Goal: Information Seeking & Learning: Learn about a topic

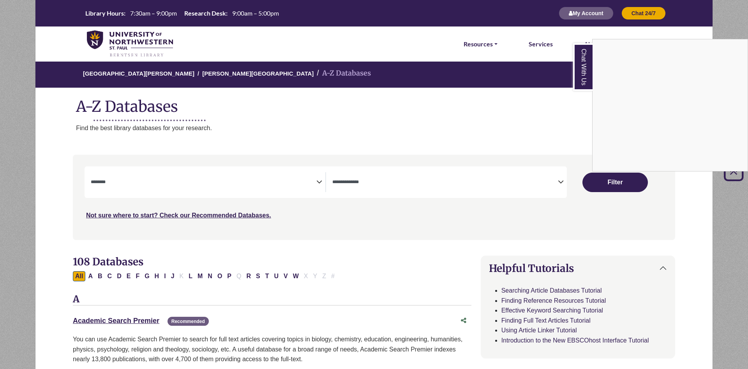
select select "Database Subject Filter"
select select "Database Types Filter"
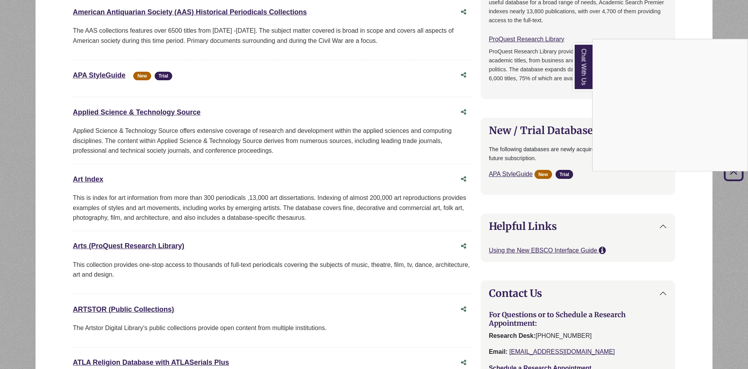
scroll to position [437, 0]
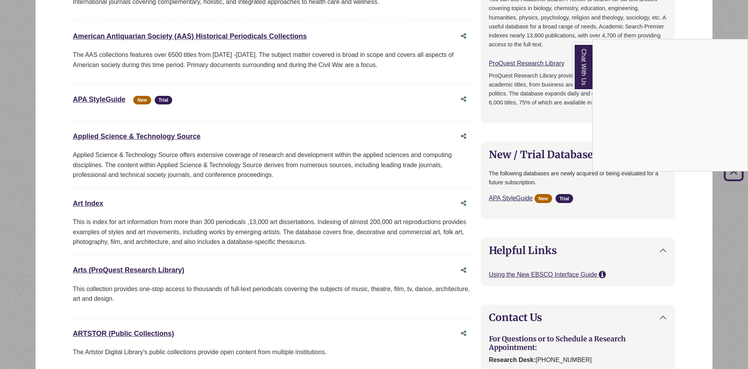
click at [102, 100] on div "Chat With Us" at bounding box center [374, 184] width 748 height 369
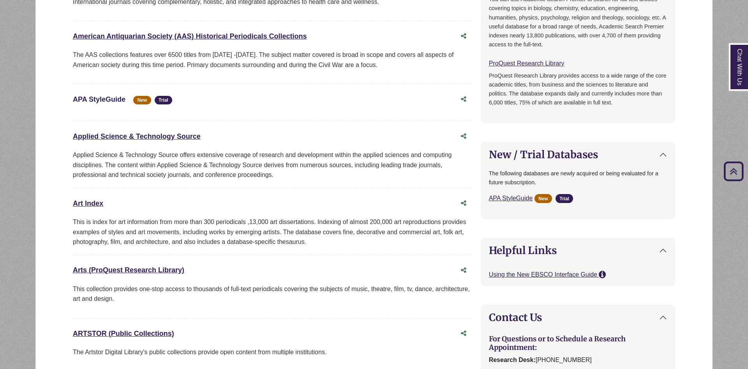
click at [102, 100] on link "APA StyleGuide This link opens in a new window" at bounding box center [99, 99] width 53 height 8
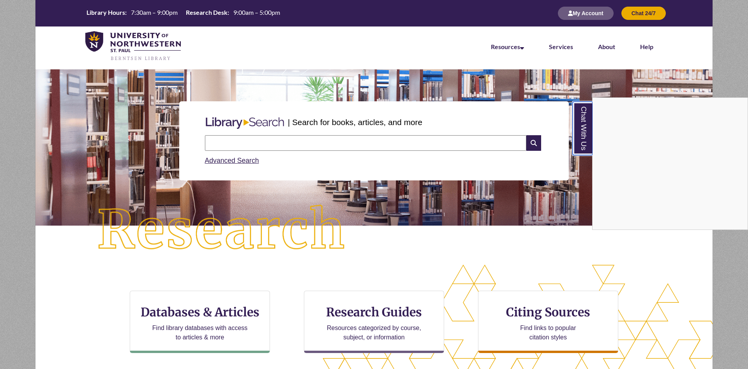
click at [579, 136] on link "Chat With Us" at bounding box center [582, 128] width 20 height 53
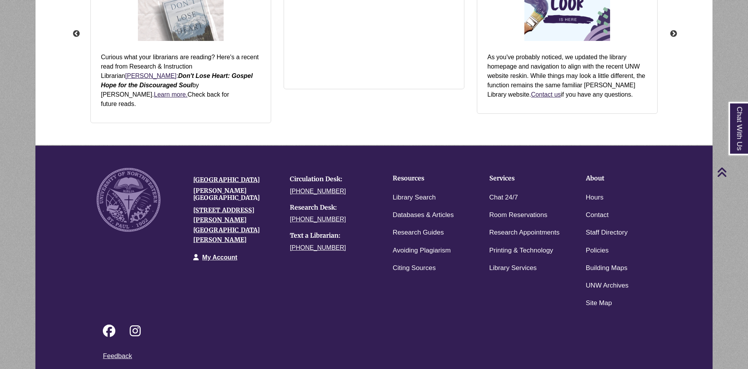
scroll to position [1021, 0]
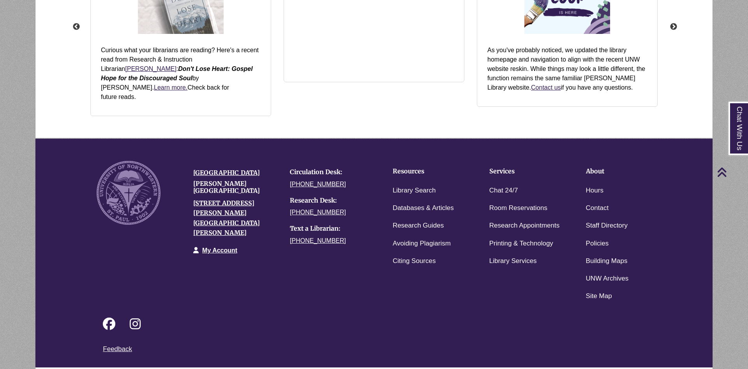
click at [657, 368] on link "Login to LibApps" at bounding box center [658, 372] width 32 height 5
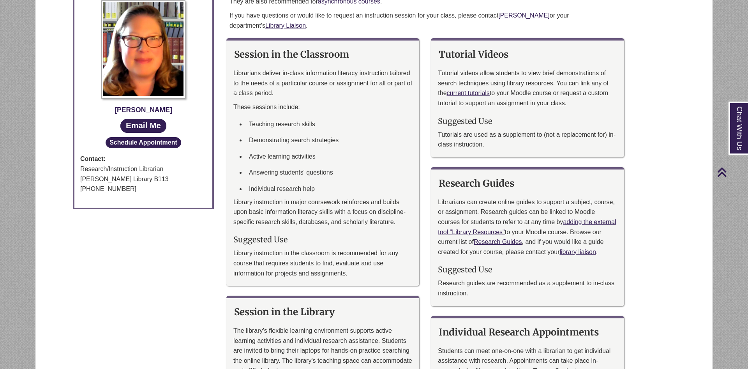
scroll to position [159, 0]
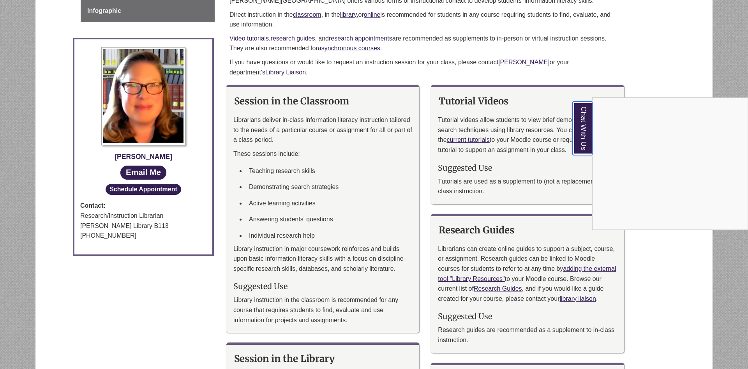
click at [581, 141] on link "Chat With Us" at bounding box center [582, 128] width 20 height 53
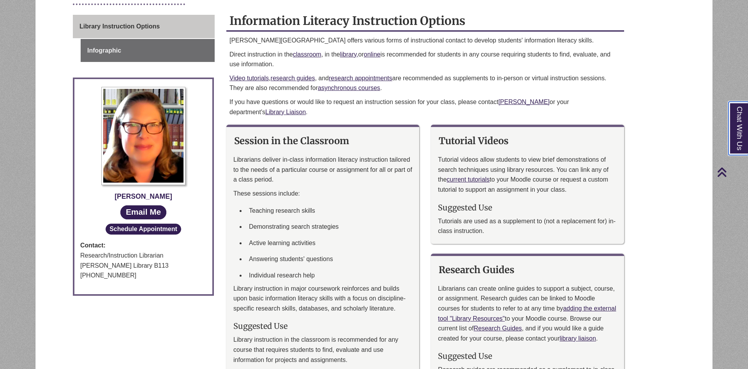
scroll to position [0, 0]
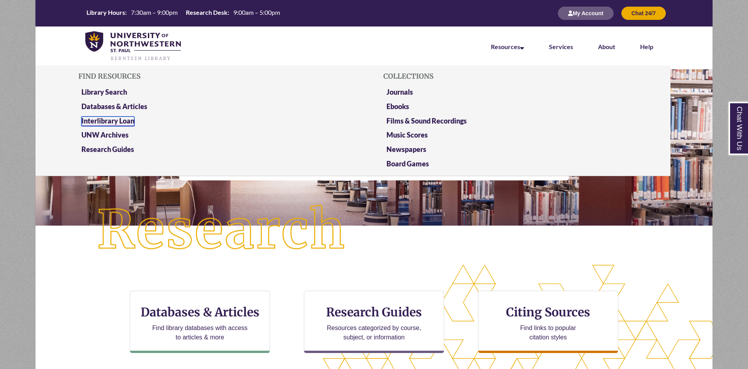
click at [105, 118] on link "Interlibrary Loan" at bounding box center [107, 121] width 53 height 10
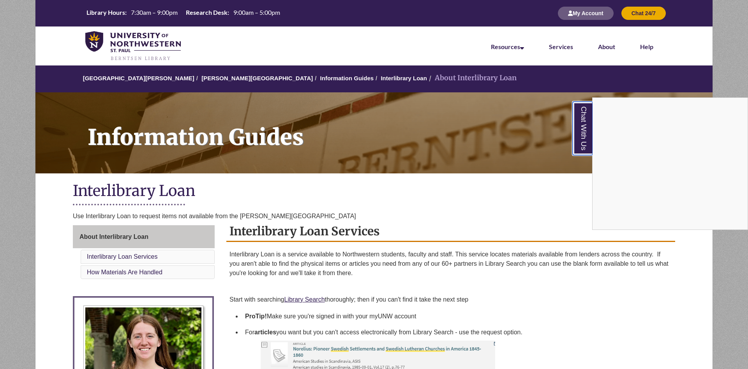
click at [582, 132] on link "Chat With Us" at bounding box center [582, 128] width 20 height 53
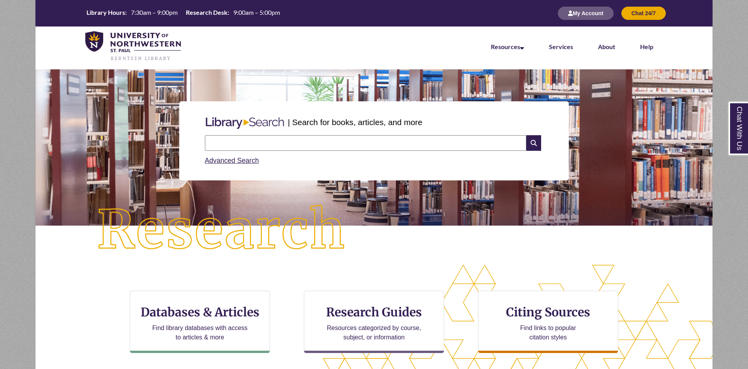
click at [287, 143] on input "text" at bounding box center [365, 143] width 321 height 16
type input "**********"
click at [246, 148] on input "text" at bounding box center [365, 143] width 321 height 16
type input "**********"
